Goal: Obtain resource: Download file/media

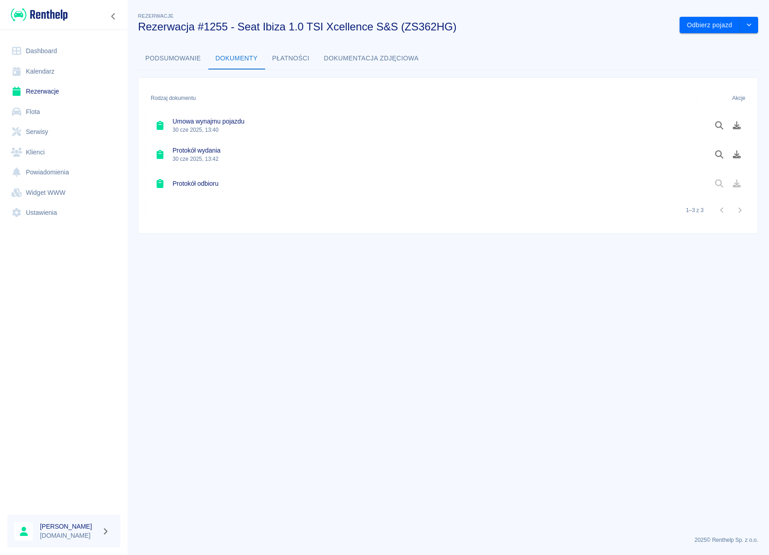
click at [50, 88] on link "Rezerwacje" at bounding box center [63, 91] width 113 height 20
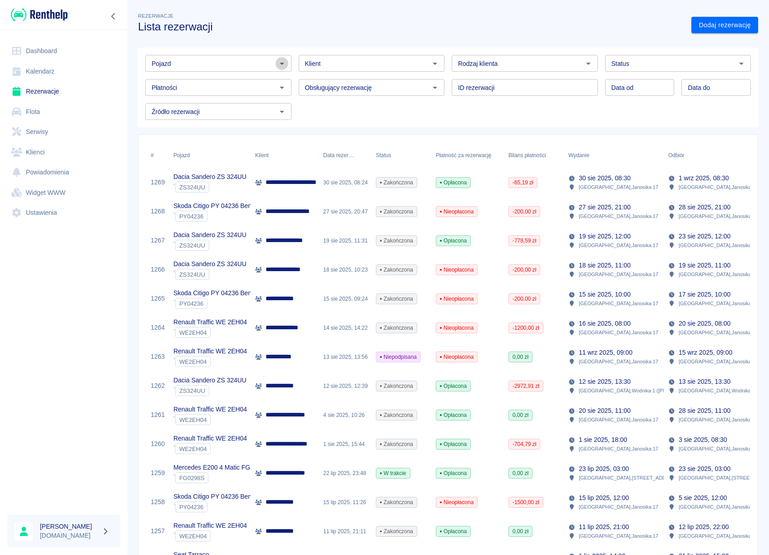
click at [277, 64] on icon "Otwórz" at bounding box center [282, 63] width 11 height 11
click at [209, 84] on li "Cupra Leon ZS 364SR - ZS364SR" at bounding box center [217, 82] width 144 height 15
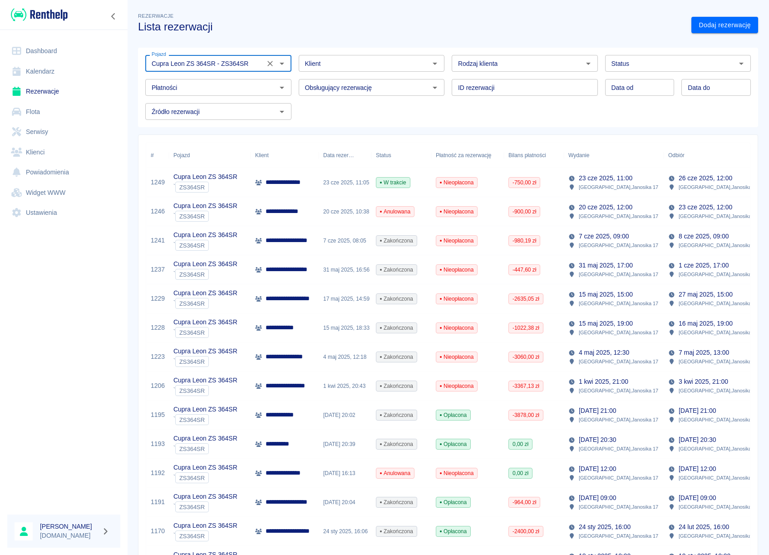
type input "Cupra Leon ZS 364SR - ZS364SR"
click at [303, 298] on p "**********" at bounding box center [297, 299] width 62 height 10
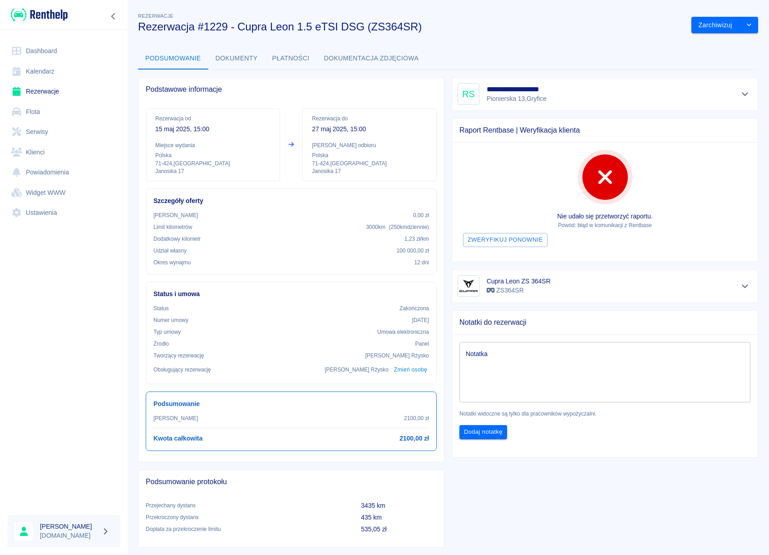
click at [251, 55] on button "Dokumenty" at bounding box center [236, 59] width 57 height 22
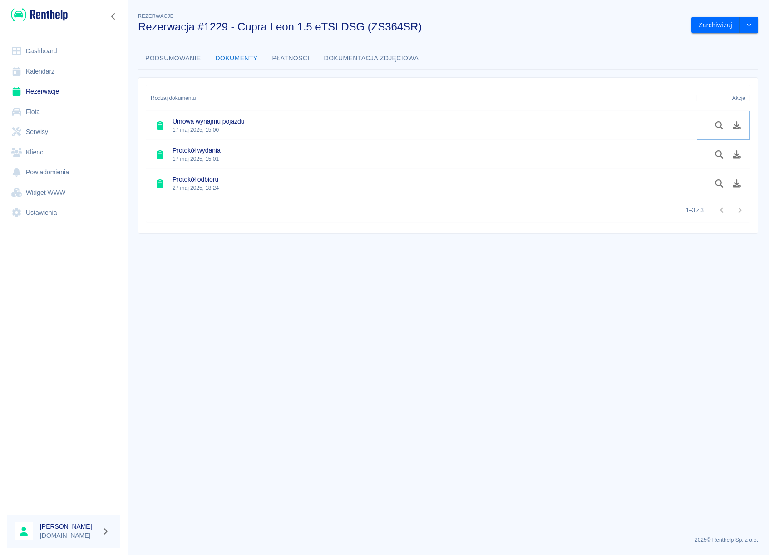
click at [734, 130] on button "Pobierz dokument" at bounding box center [737, 125] width 18 height 15
click at [31, 94] on link "Rezerwacje" at bounding box center [63, 91] width 113 height 20
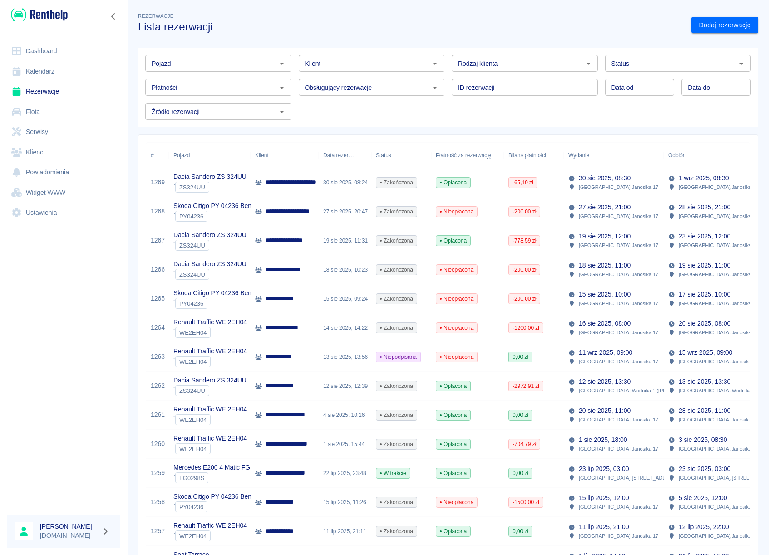
click at [279, 65] on icon "Otwórz" at bounding box center [282, 63] width 11 height 11
click at [234, 75] on li "Volkswagen Passat ZS 536TL - ZS536TL" at bounding box center [217, 82] width 144 height 15
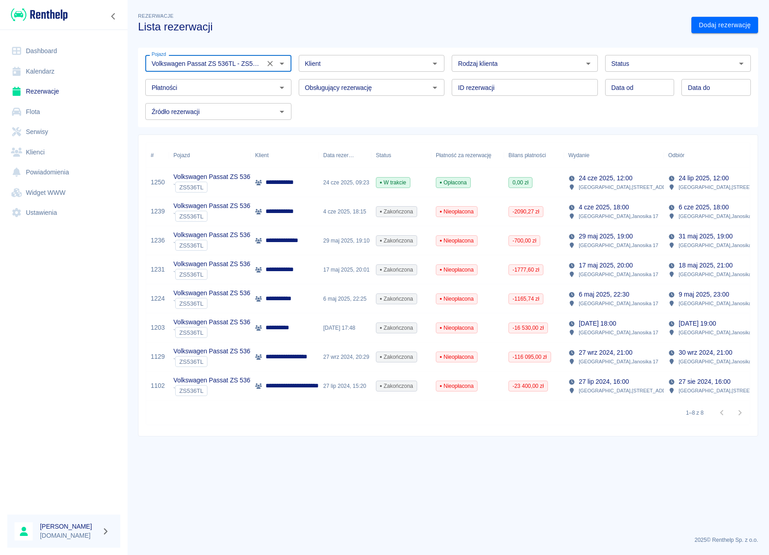
type input "Volkswagen Passat ZS 536TL - ZS536TL"
click at [272, 329] on p "**********" at bounding box center [279, 328] width 27 height 10
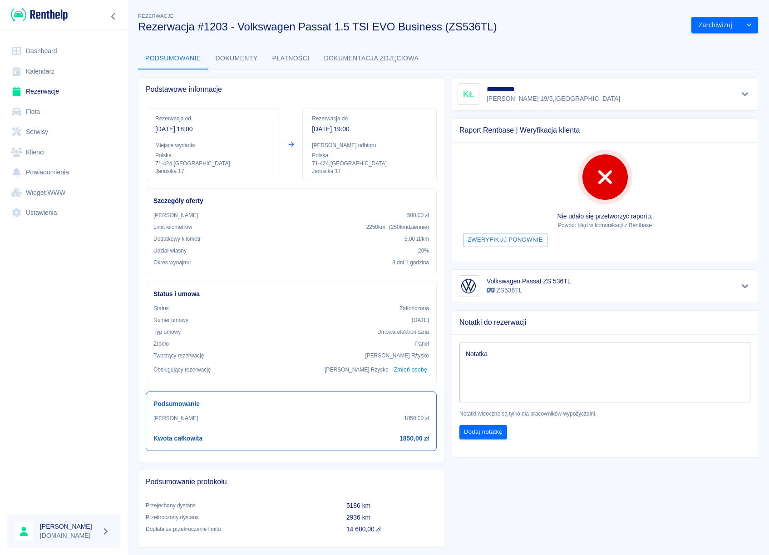
click at [241, 59] on button "Dokumenty" at bounding box center [236, 59] width 57 height 22
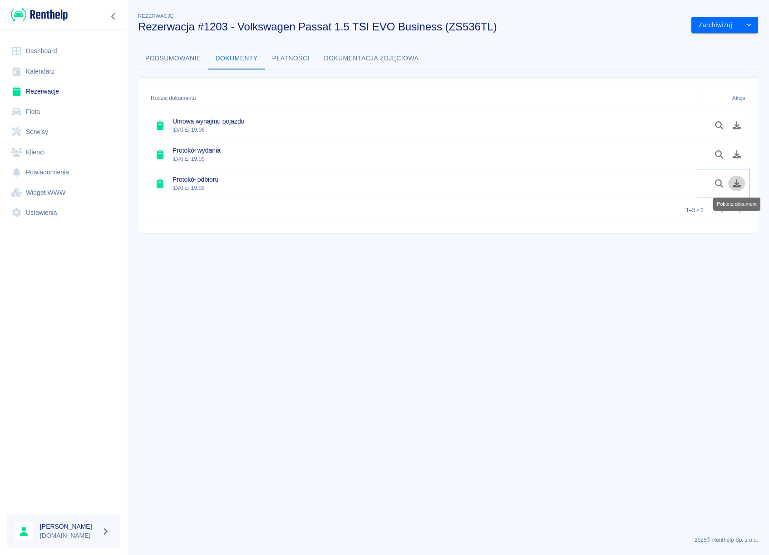
click at [737, 186] on icon "Pobierz dokument" at bounding box center [737, 183] width 8 height 8
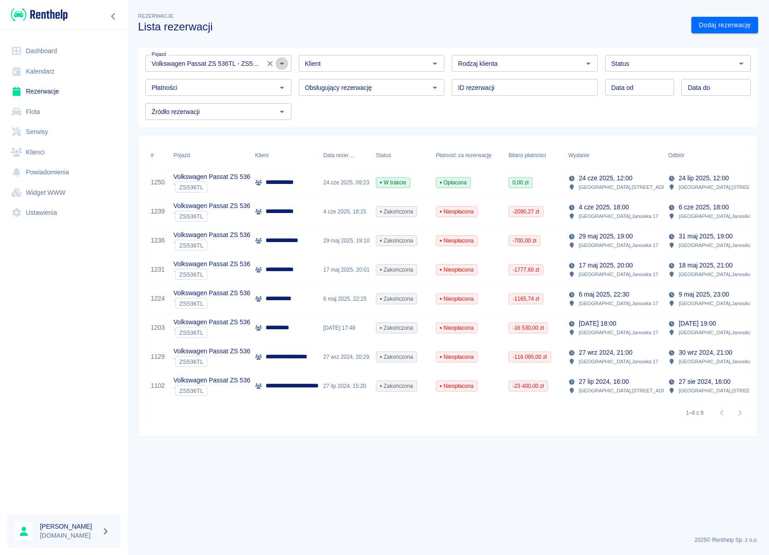
click at [284, 64] on icon "Otwórz" at bounding box center [282, 63] width 11 height 11
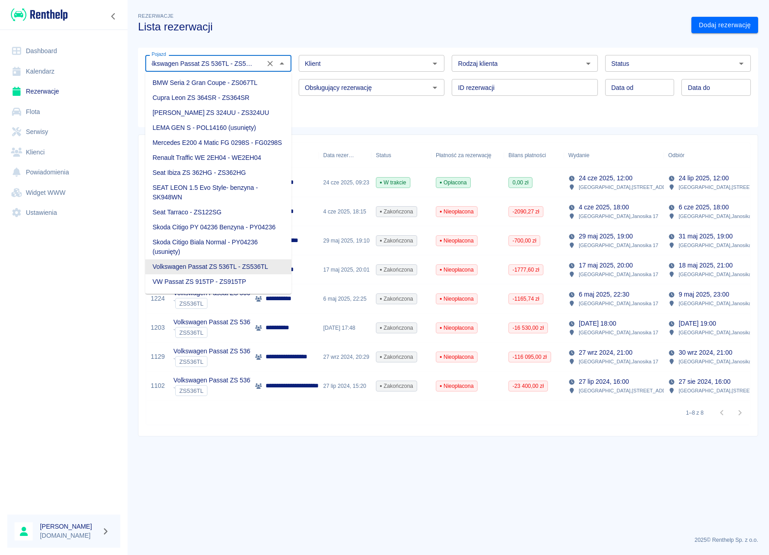
click at [266, 64] on icon "Wyczyść" at bounding box center [270, 63] width 9 height 9
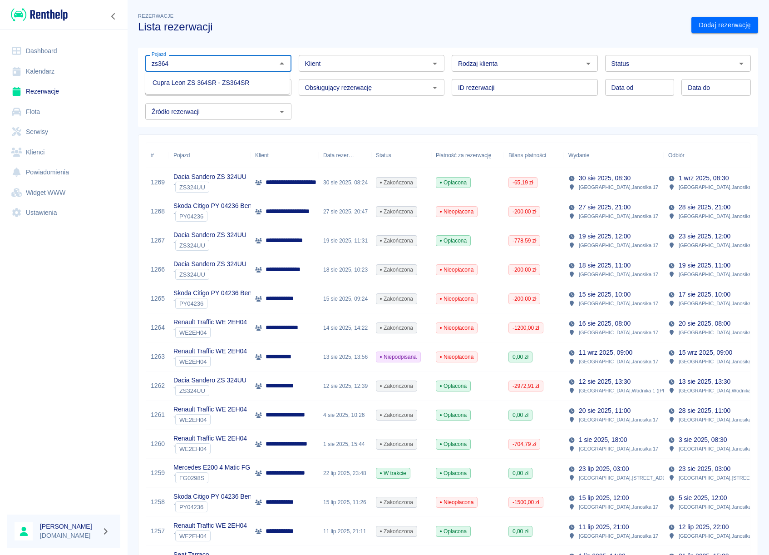
click at [170, 90] on ul "Cupra Leon ZS 364SR - ZS364SR" at bounding box center [217, 83] width 144 height 22
click at [174, 84] on li "Cupra Leon ZS 364SR - ZS364SR" at bounding box center [217, 82] width 144 height 15
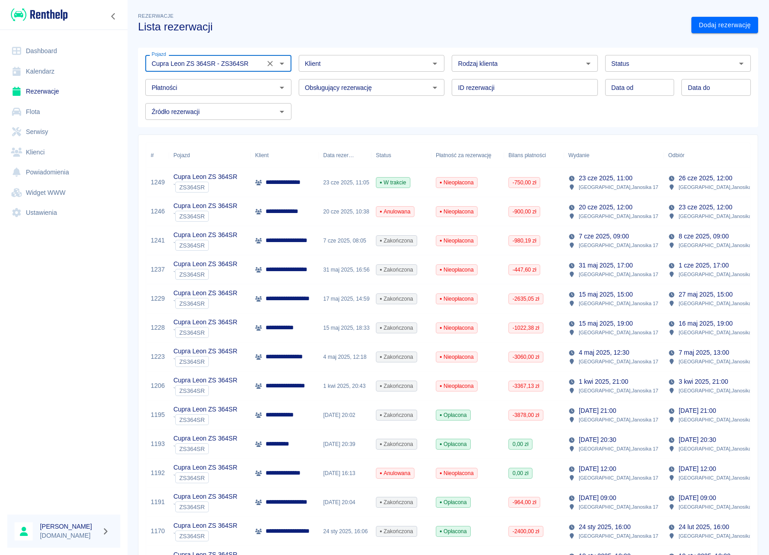
type input "Cupra Leon ZS 364SR - ZS364SR"
click at [303, 302] on p "**********" at bounding box center [297, 299] width 62 height 10
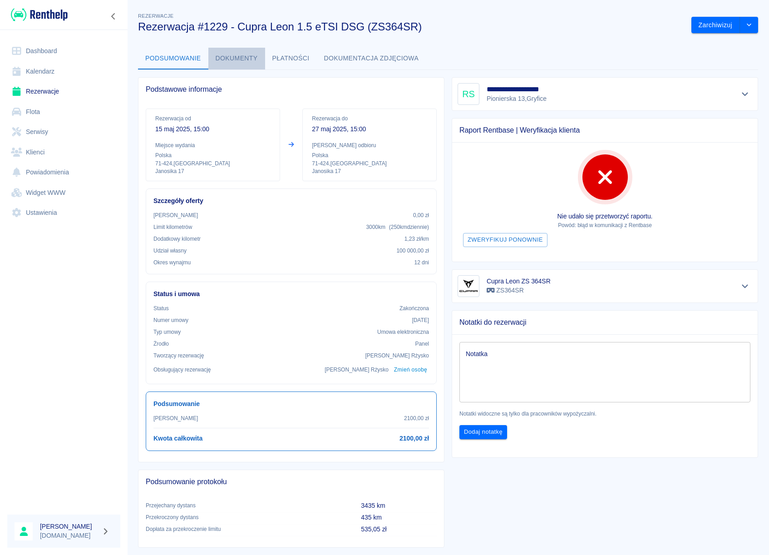
click at [224, 61] on button "Dokumenty" at bounding box center [236, 59] width 57 height 22
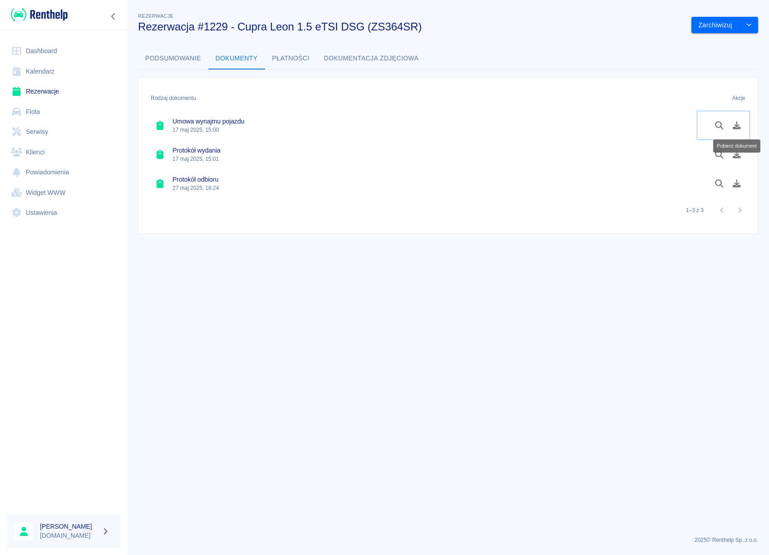
click at [736, 125] on icon "Pobierz dokument" at bounding box center [737, 125] width 8 height 8
